Goal: Information Seeking & Learning: Learn about a topic

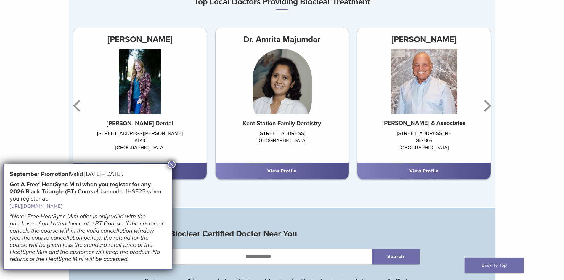
scroll to position [415, 0]
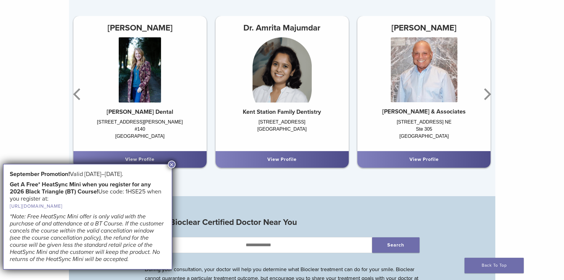
click at [172, 166] on button "×" at bounding box center [172, 165] width 8 height 8
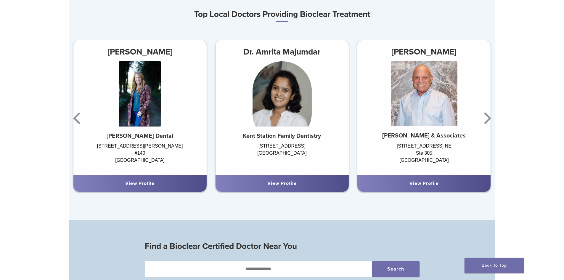
scroll to position [355, 0]
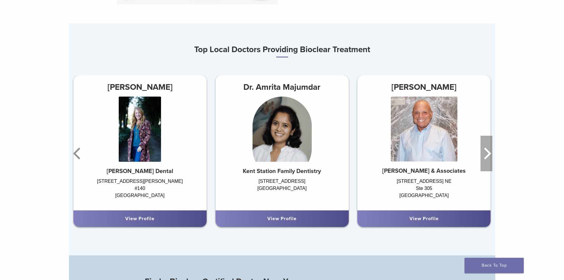
click at [488, 152] on icon "Next" at bounding box center [487, 154] width 12 height 36
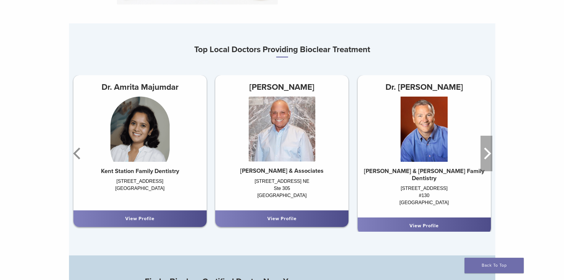
click at [488, 152] on icon "Next" at bounding box center [487, 154] width 12 height 36
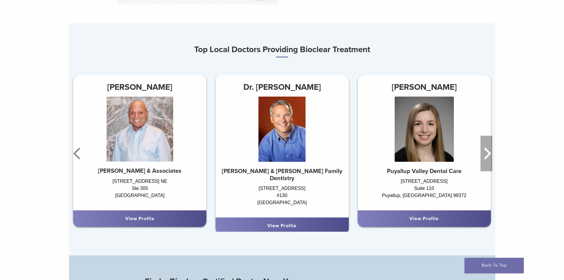
click at [488, 152] on icon "Next" at bounding box center [487, 154] width 12 height 36
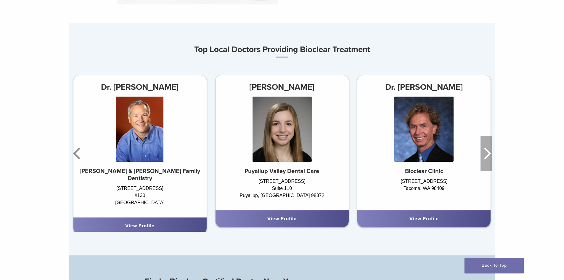
click at [488, 152] on icon "Next" at bounding box center [487, 154] width 12 height 36
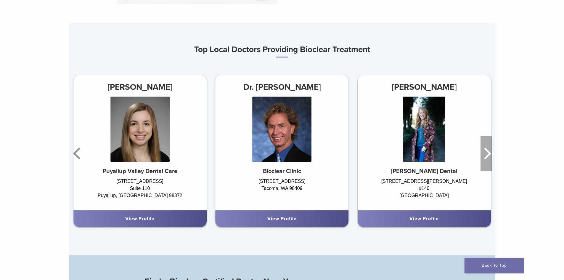
click at [488, 152] on icon "Next" at bounding box center [487, 154] width 12 height 36
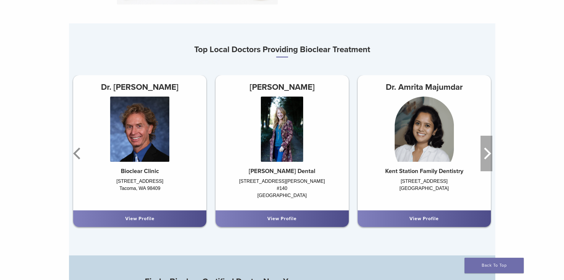
click at [488, 152] on icon "Next" at bounding box center [487, 154] width 12 height 36
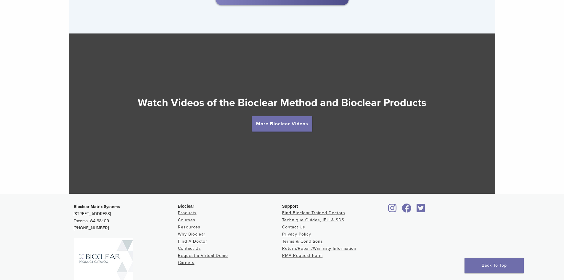
scroll to position [1066, 0]
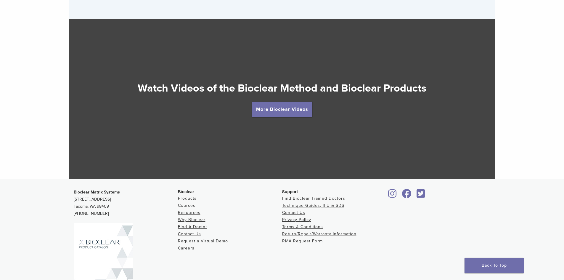
click at [189, 208] on link "Courses" at bounding box center [186, 205] width 17 height 5
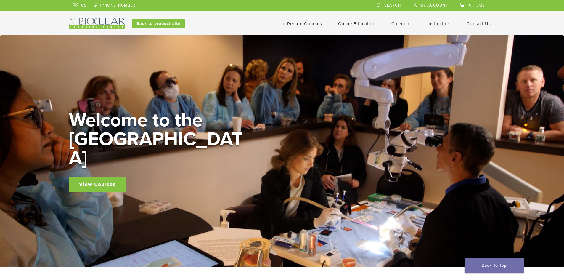
click at [102, 180] on link "View Courses" at bounding box center [97, 183] width 57 height 15
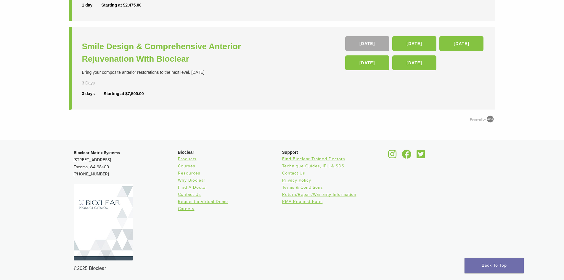
scroll to position [307, 0]
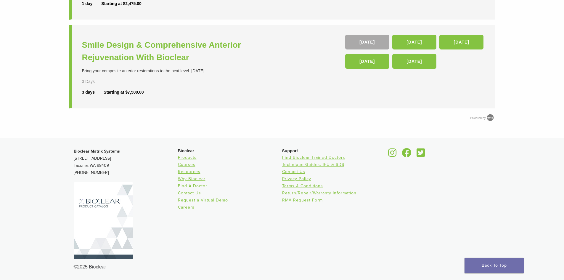
click at [191, 185] on link "Find A Doctor" at bounding box center [192, 185] width 29 height 5
click at [194, 178] on link "Why Bioclear" at bounding box center [192, 178] width 28 height 5
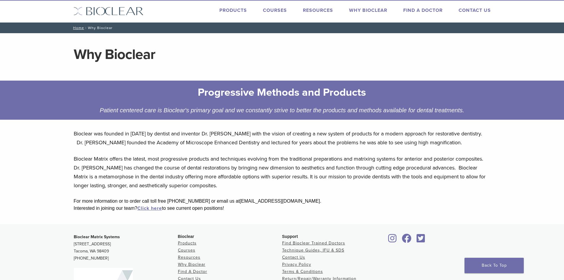
scroll to position [8, 0]
